Goal: Submit feedback/report problem: Submit feedback/report problem

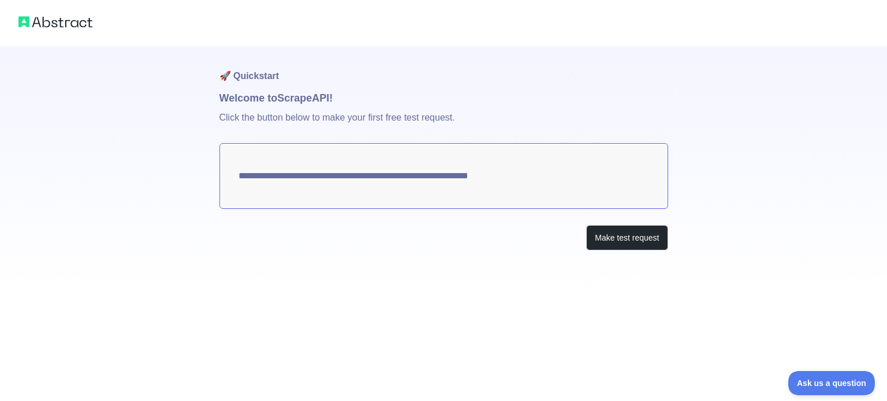
click at [477, 175] on textarea "**********" at bounding box center [443, 176] width 448 height 66
click at [626, 244] on button "Make test request" at bounding box center [626, 238] width 81 height 26
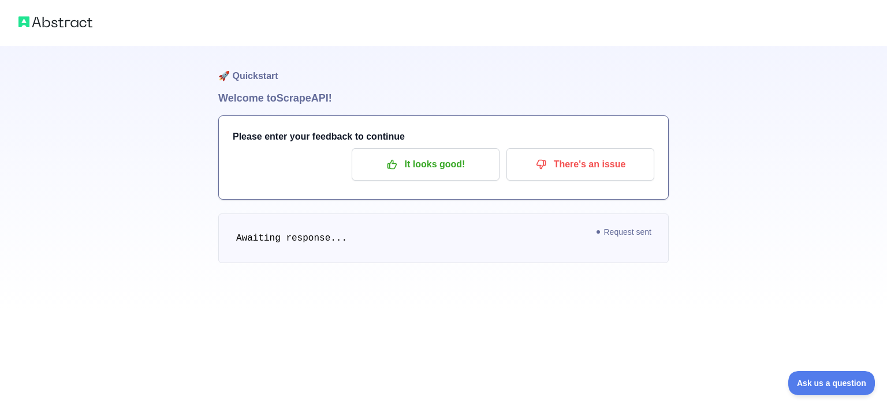
click at [625, 248] on pre "Awaiting response..." at bounding box center [443, 239] width 450 height 50
click at [233, 243] on pre "Awaiting response..." at bounding box center [443, 239] width 450 height 50
click at [267, 234] on span "Awaiting response..." at bounding box center [291, 238] width 111 height 10
click at [459, 166] on p "It looks good!" at bounding box center [425, 165] width 130 height 20
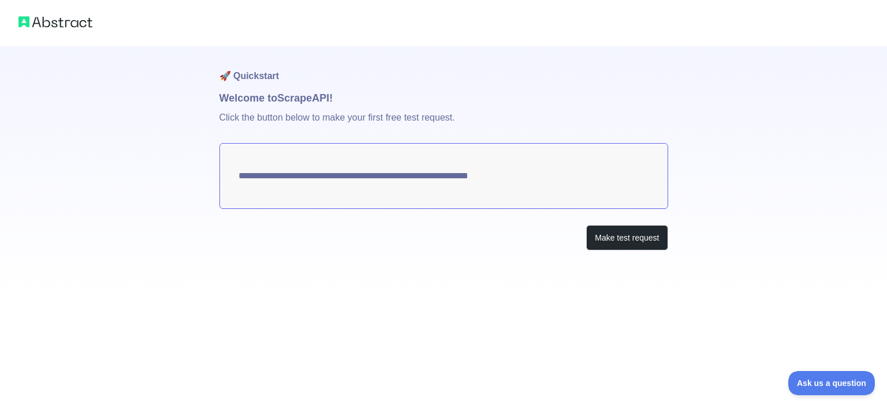
click at [491, 177] on textarea "**********" at bounding box center [443, 176] width 448 height 66
click at [606, 241] on button "Make test request" at bounding box center [626, 238] width 81 height 26
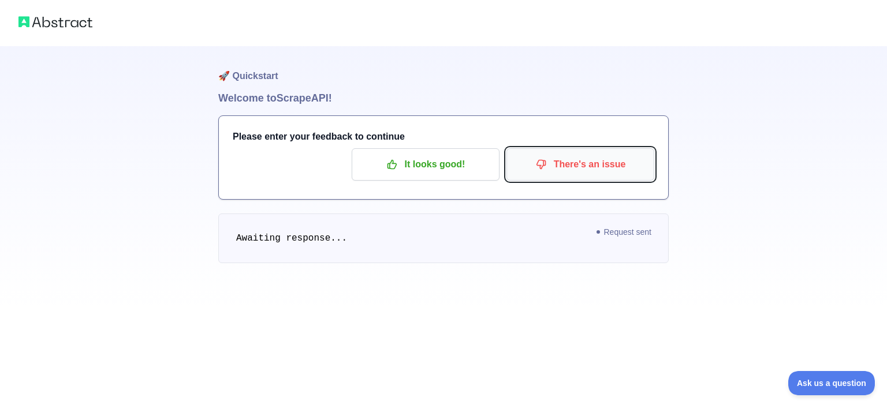
click at [581, 168] on p "There's an issue" at bounding box center [580, 165] width 130 height 20
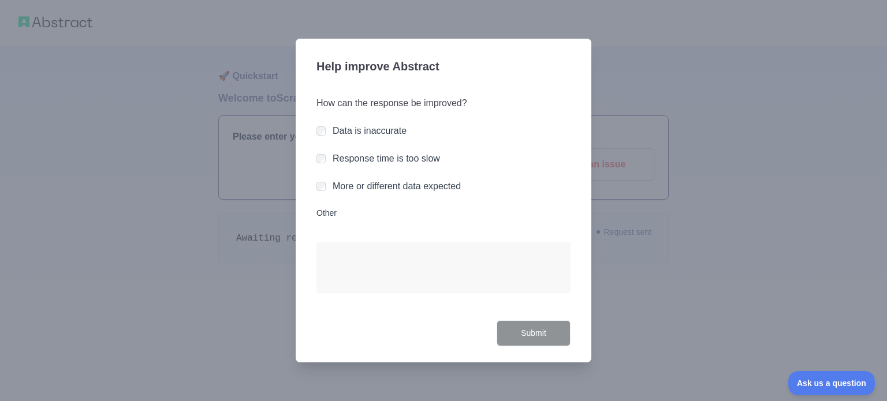
click at [715, 67] on div at bounding box center [443, 200] width 887 height 401
click at [472, 257] on textarea "Other" at bounding box center [443, 267] width 254 height 51
click at [353, 161] on label "Response time is too slow" at bounding box center [385, 159] width 107 height 10
click at [511, 322] on button "Submit" at bounding box center [533, 333] width 74 height 26
